Goal: Task Accomplishment & Management: Complete application form

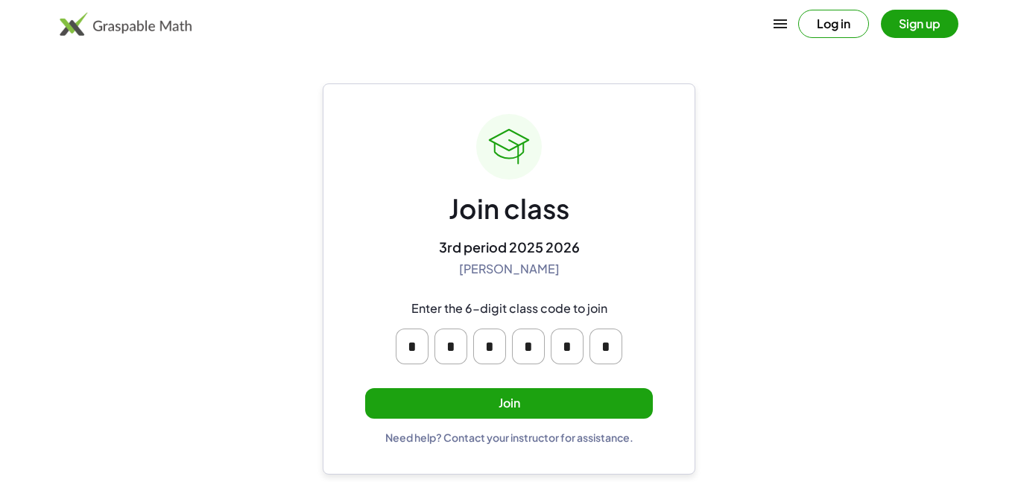
click at [409, 346] on input "*" at bounding box center [412, 347] width 33 height 36
click at [412, 346] on input "*" at bounding box center [412, 347] width 33 height 36
type input "*"
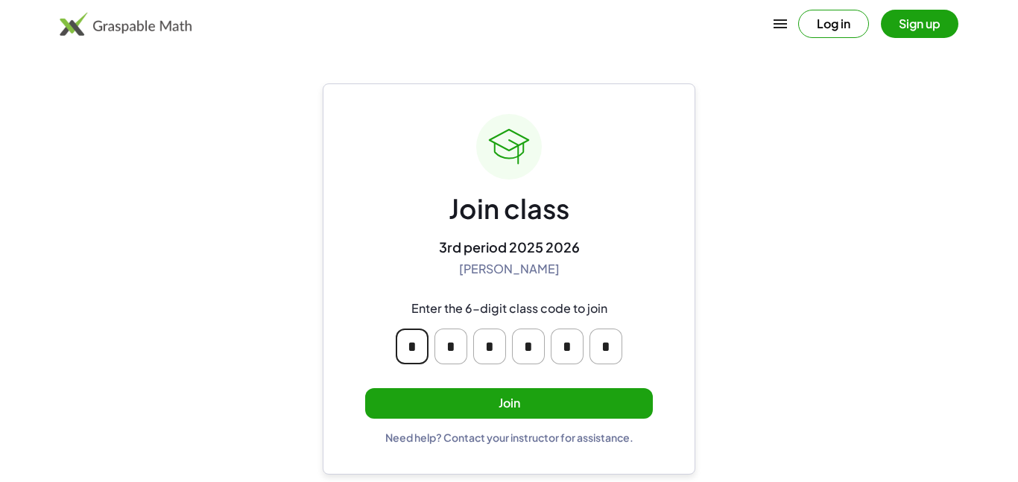
type input "*"
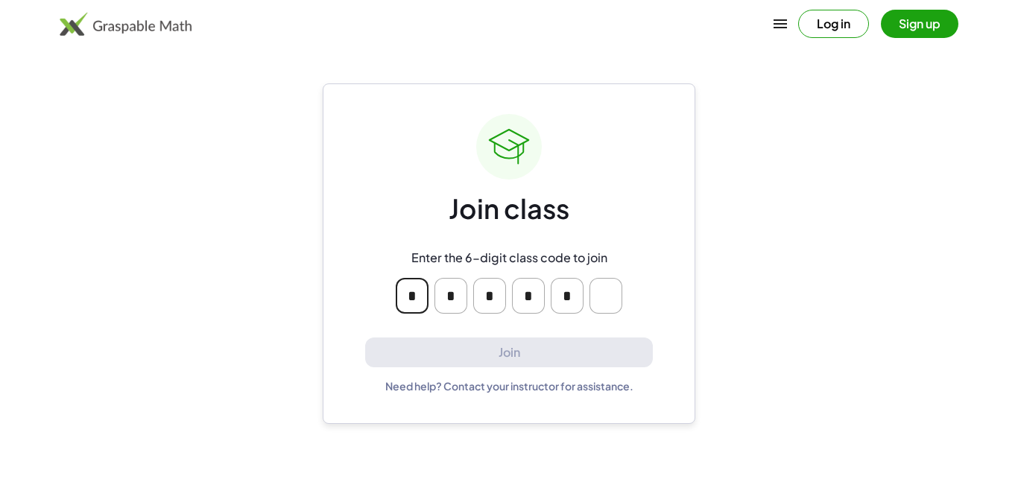
type input "*"
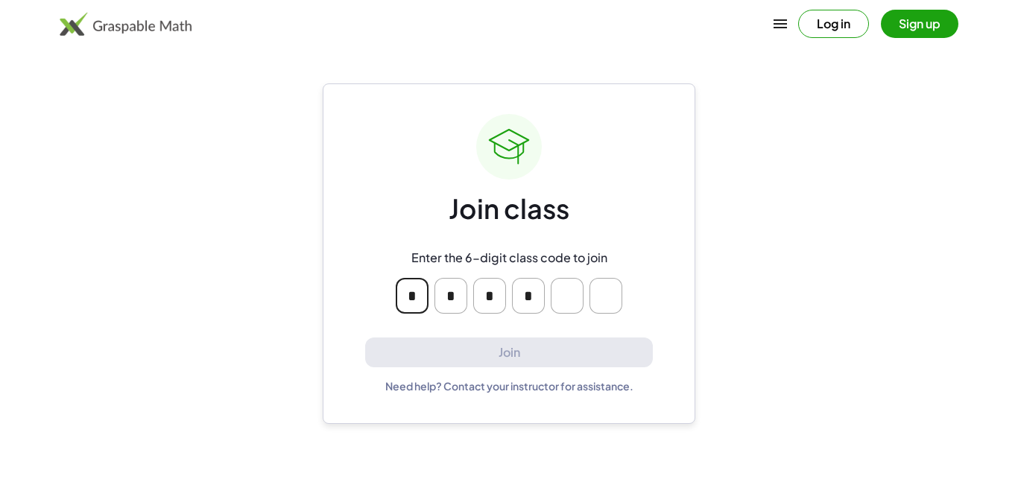
type input "*"
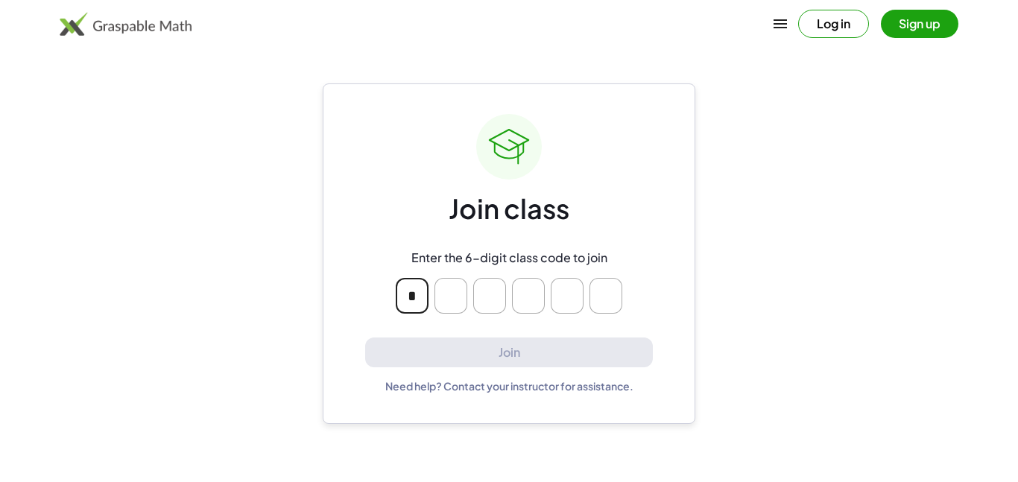
type input "*"
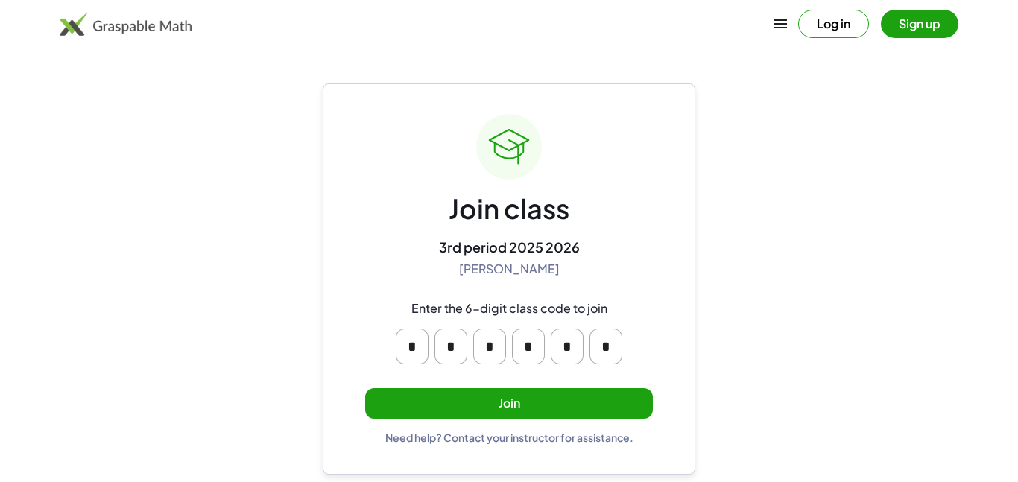
click at [607, 403] on button "Join" at bounding box center [509, 403] width 288 height 31
